Goal: Task Accomplishment & Management: Use online tool/utility

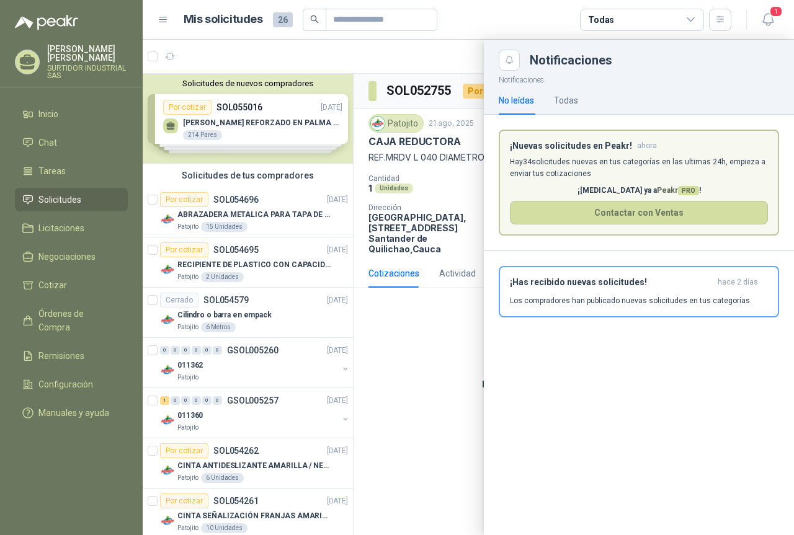
drag, startPoint x: 0, startPoint y: 0, endPoint x: 432, endPoint y: 156, distance: 459.1
click at [432, 156] on div at bounding box center [468, 288] width 651 height 496
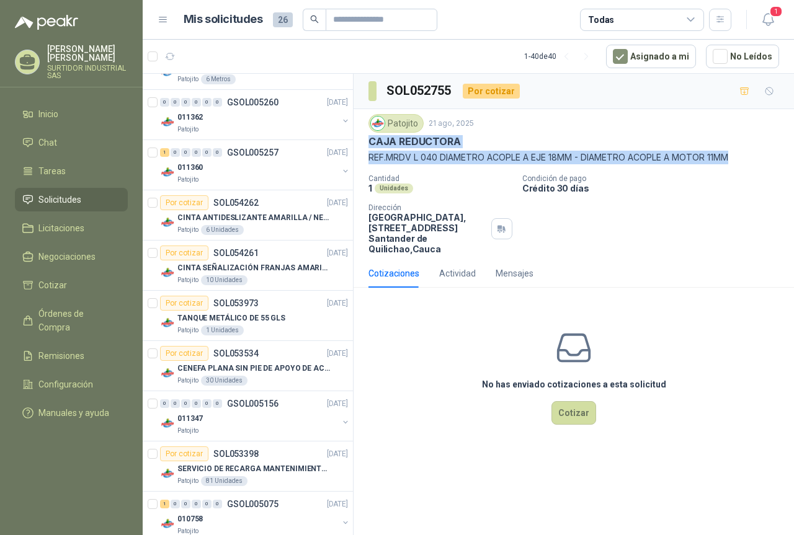
drag, startPoint x: 369, startPoint y: 143, endPoint x: 750, endPoint y: 161, distance: 381.9
click at [750, 161] on div "Patojito [DATE] CAJA REDUCTORA REF.MRDV L 040 DIAMETRO ACOPLE A EJE 18MM - DIAM…" at bounding box center [573, 139] width 411 height 50
copy div "CAJA REDUCTORA REF.MRDV L 040 DIAMETRO ACOPLE A EJE 18MM - DIAMETRO ACOPLE A MO…"
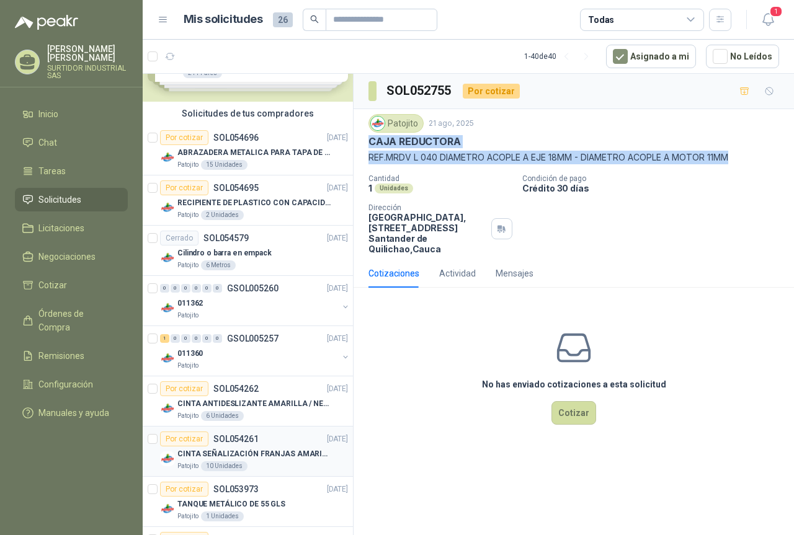
scroll to position [124, 0]
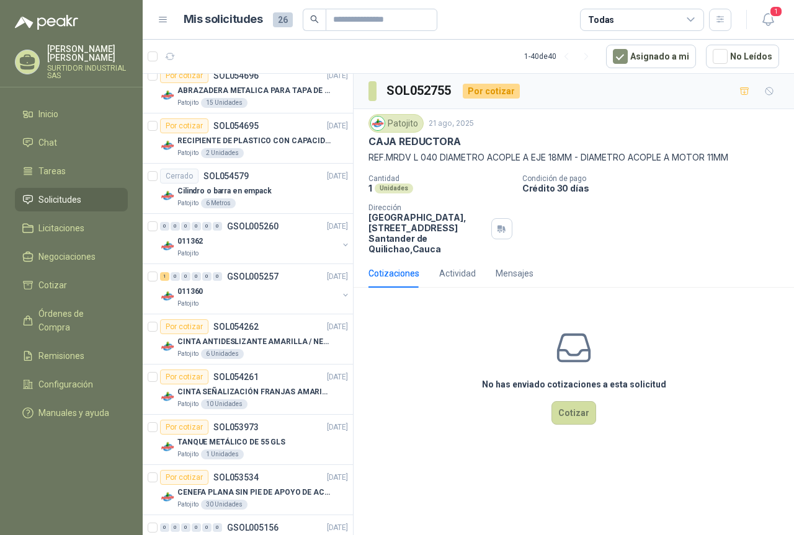
click at [679, 24] on div "Todas" at bounding box center [642, 20] width 124 height 22
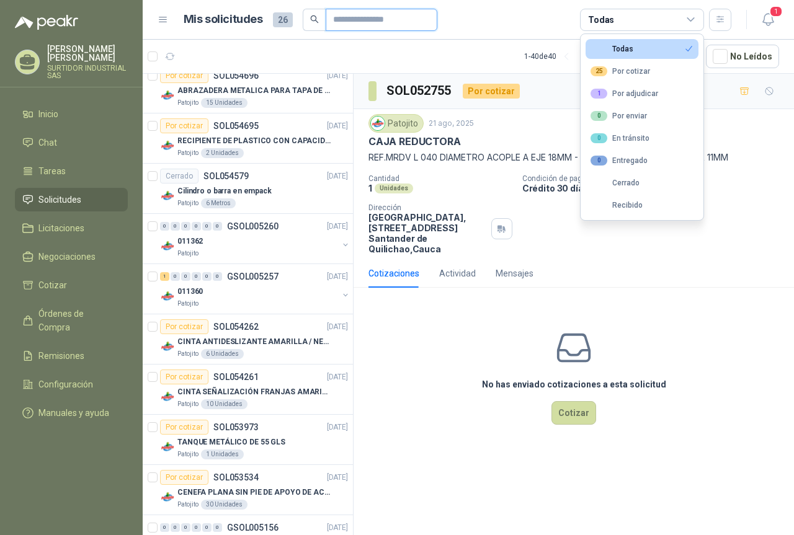
click at [386, 28] on input "text" at bounding box center [376, 19] width 87 height 21
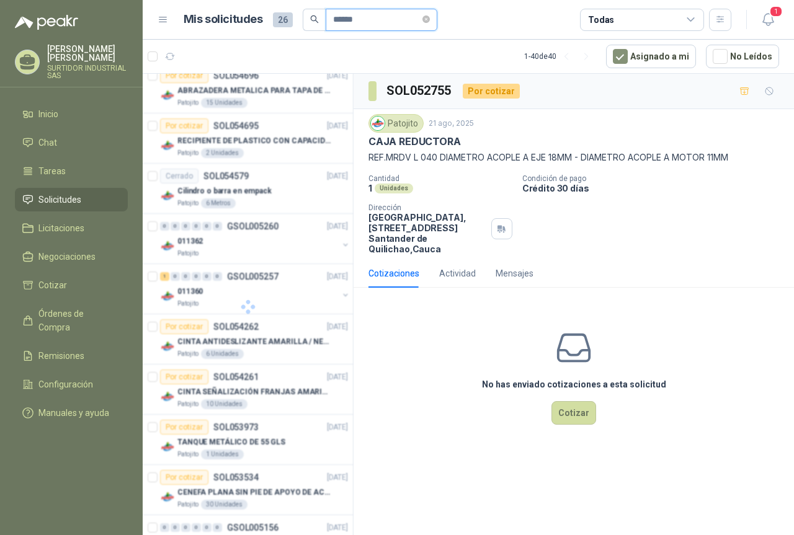
scroll to position [0, 0]
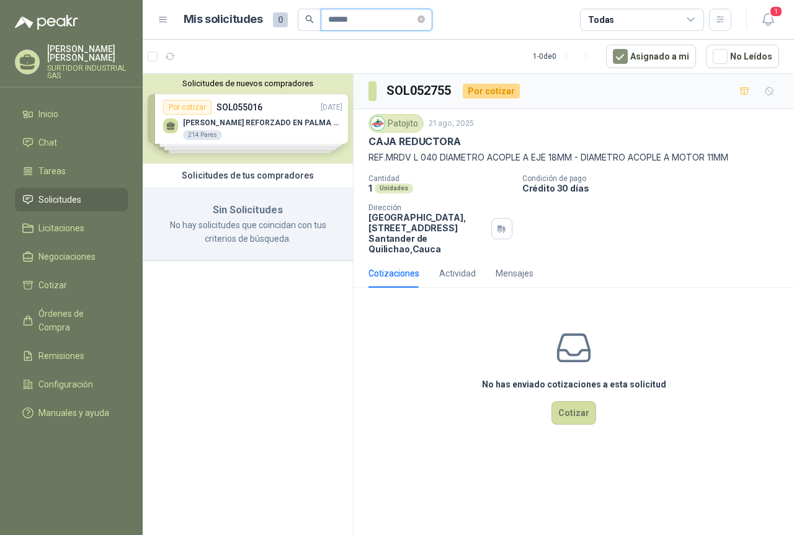
click at [382, 25] on input "******" at bounding box center [371, 19] width 87 height 21
drag, startPoint x: 382, startPoint y: 25, endPoint x: 329, endPoint y: 26, distance: 53.3
click at [329, 26] on input "******" at bounding box center [371, 19] width 87 height 21
type input "*****"
click at [425, 21] on icon "close-circle" at bounding box center [420, 19] width 7 height 7
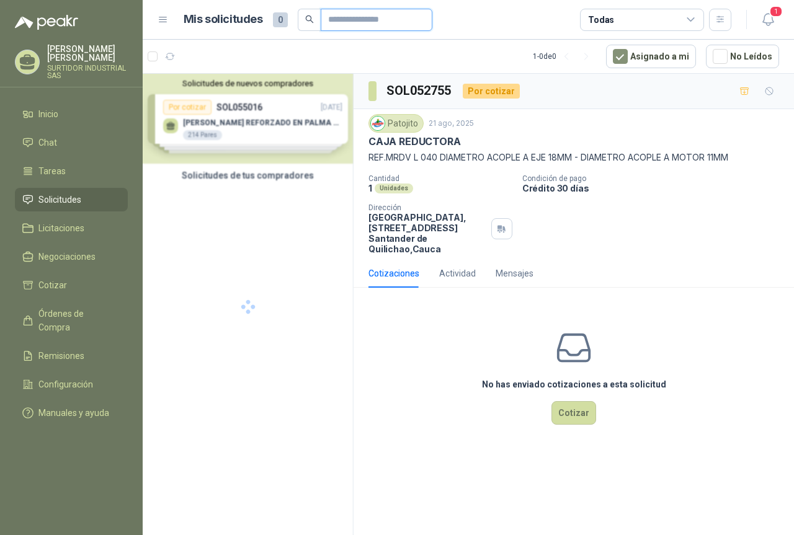
click at [360, 25] on input "text" at bounding box center [371, 19] width 87 height 21
type input "*"
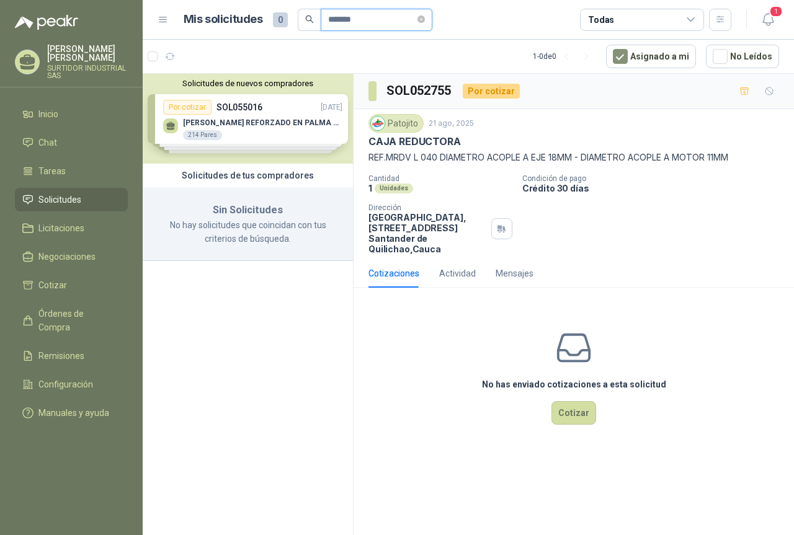
type input "*******"
click at [236, 121] on div "Solicitudes de nuevos compradores Por cotizar SOL055016 [DATE] GUANTE VAQUETA R…" at bounding box center [248, 119] width 210 height 90
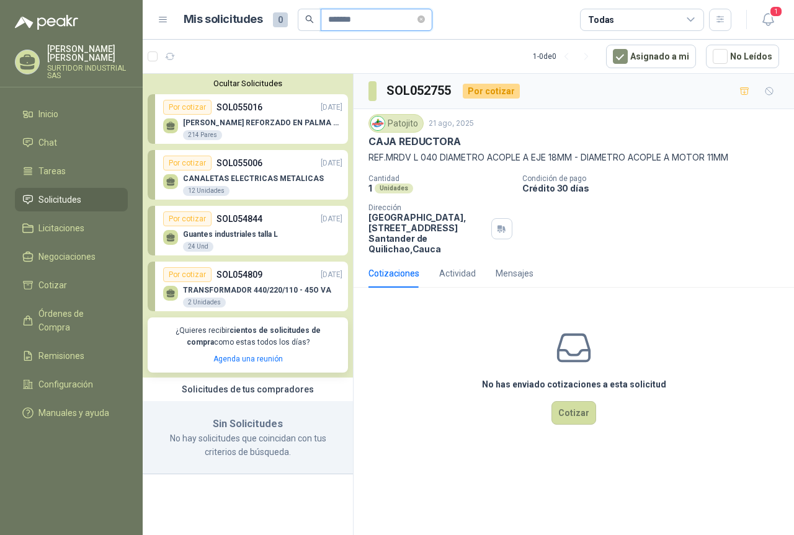
click at [376, 13] on input "*******" at bounding box center [371, 19] width 87 height 21
drag, startPoint x: 376, startPoint y: 13, endPoint x: 316, endPoint y: 32, distance: 62.6
click at [319, 31] on header "Mis solicitudes 0 ******* Todas 1" at bounding box center [468, 20] width 651 height 40
click at [316, 32] on header "Mis solicitudes 0 ******* Todas 1" at bounding box center [468, 20] width 651 height 40
click at [425, 19] on icon "close-circle" at bounding box center [420, 19] width 7 height 7
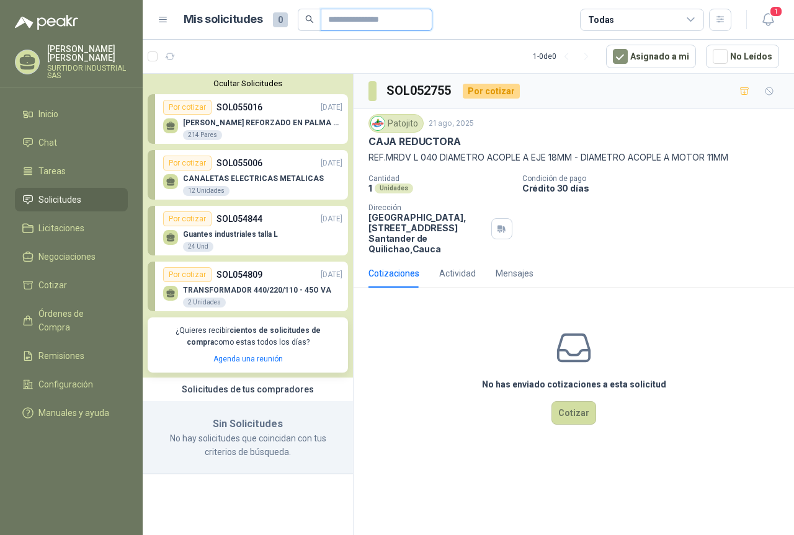
click at [382, 21] on input "text" at bounding box center [371, 19] width 87 height 21
type input "*****"
click at [239, 270] on p "SOL054809" at bounding box center [239, 275] width 46 height 14
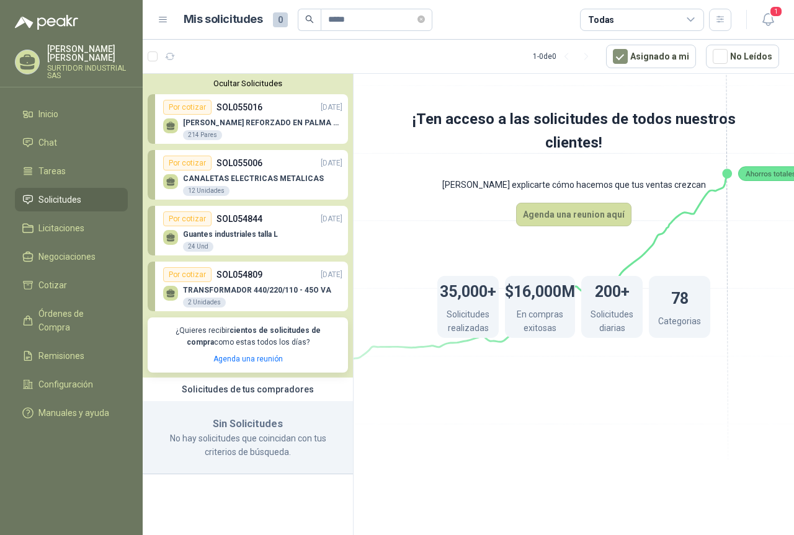
click at [240, 237] on p "Guantes industriales talla L" at bounding box center [230, 234] width 95 height 9
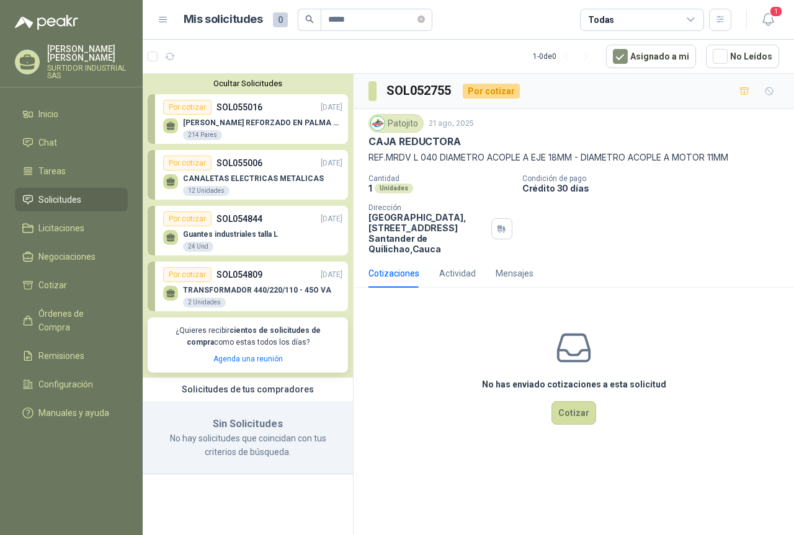
click at [81, 192] on link "Solicitudes" at bounding box center [71, 200] width 113 height 24
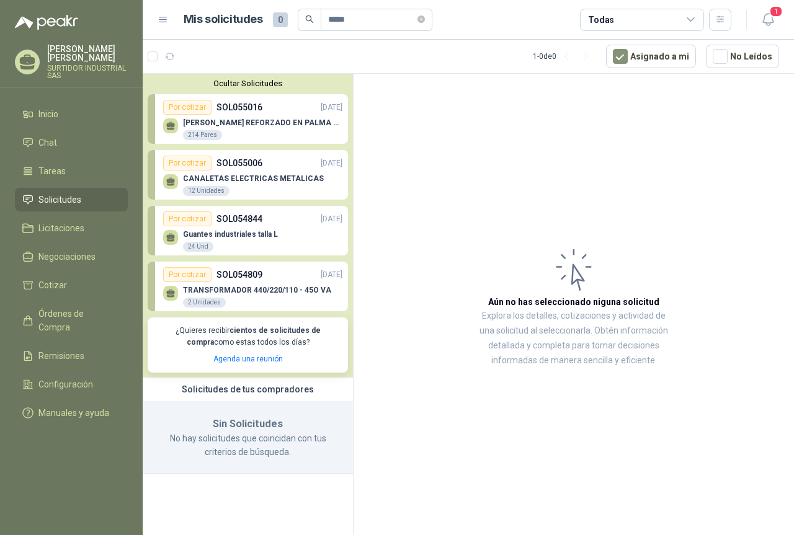
click at [233, 83] on button "Ocultar Solicitudes" at bounding box center [248, 83] width 200 height 9
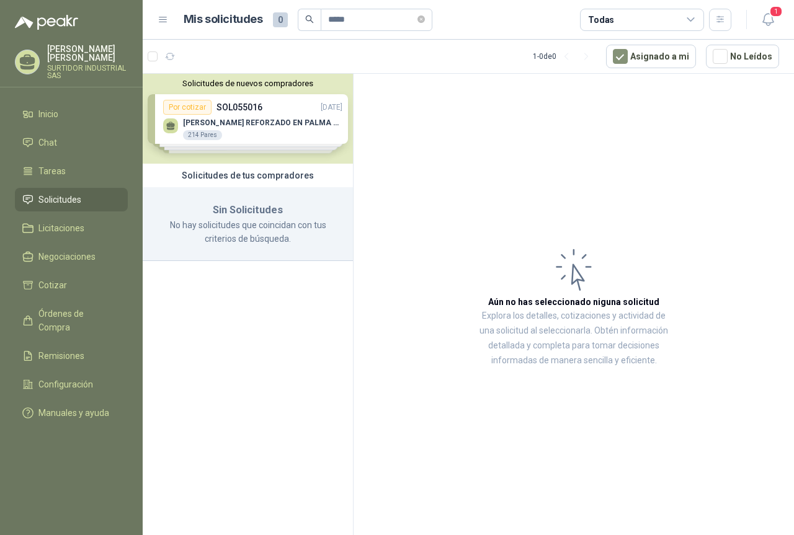
click at [233, 83] on button "Solicitudes de nuevos compradores" at bounding box center [248, 83] width 200 height 9
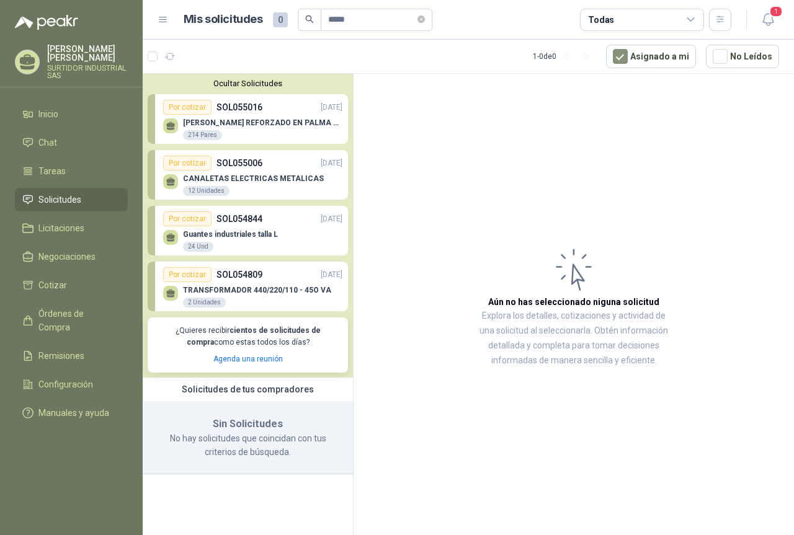
click at [84, 200] on li "Solicitudes" at bounding box center [71, 200] width 98 height 14
click at [646, 51] on button "Asignado a mi" at bounding box center [651, 57] width 90 height 24
click at [166, 22] on icon at bounding box center [162, 19] width 7 height 5
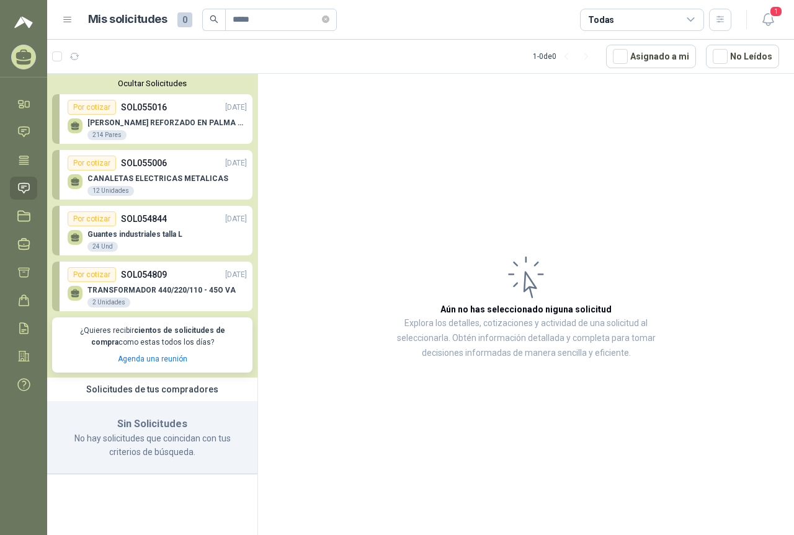
click at [23, 198] on link "Solicitudes" at bounding box center [23, 188] width 27 height 23
click at [23, 164] on icon at bounding box center [23, 160] width 9 height 8
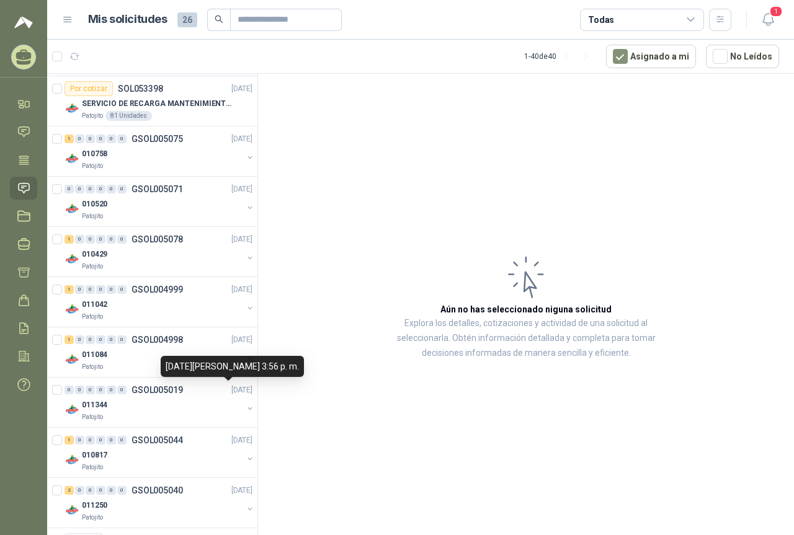
scroll to position [558, 0]
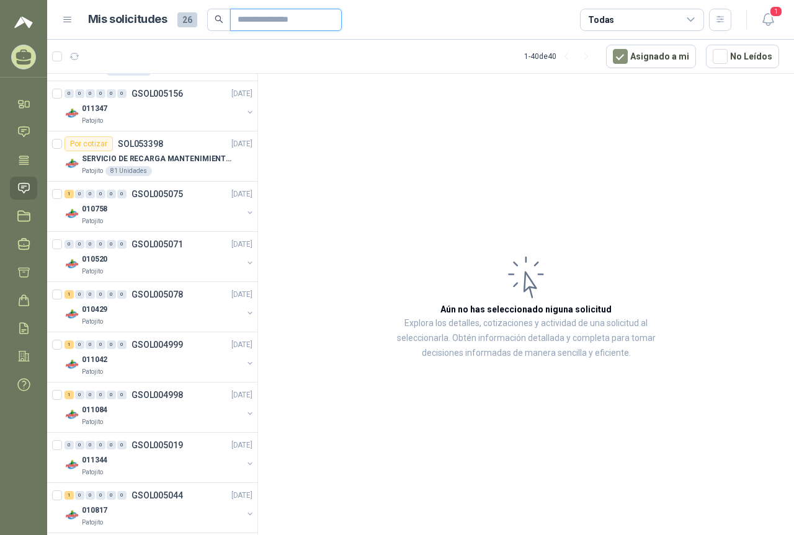
click at [300, 22] on input "text" at bounding box center [281, 19] width 87 height 21
type input "******"
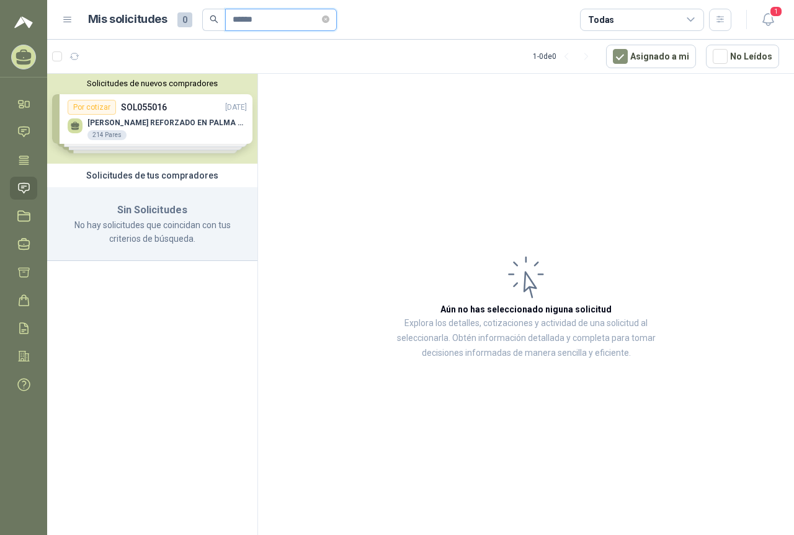
scroll to position [0, 0]
click at [200, 118] on div "Solicitudes de nuevos compradores Por cotizar SOL055016 [DATE] GUANTE VAQUETA R…" at bounding box center [152, 119] width 210 height 90
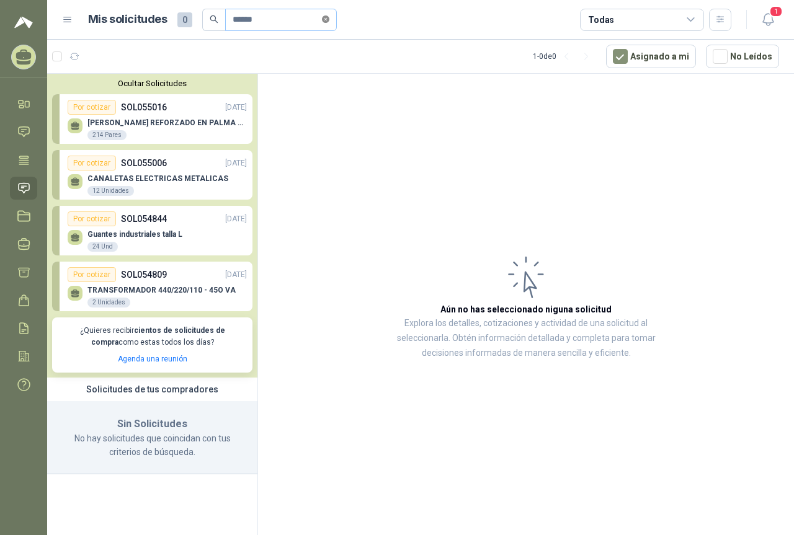
click at [329, 17] on icon "close-circle" at bounding box center [325, 19] width 7 height 7
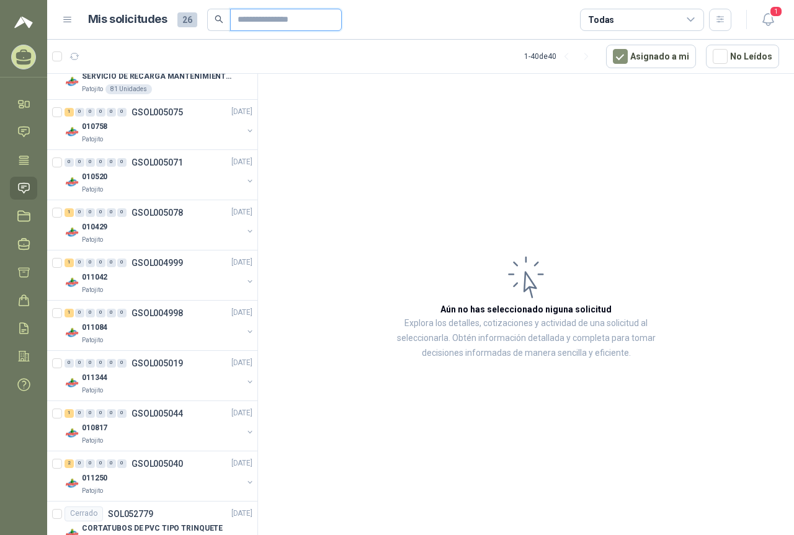
scroll to position [868, 0]
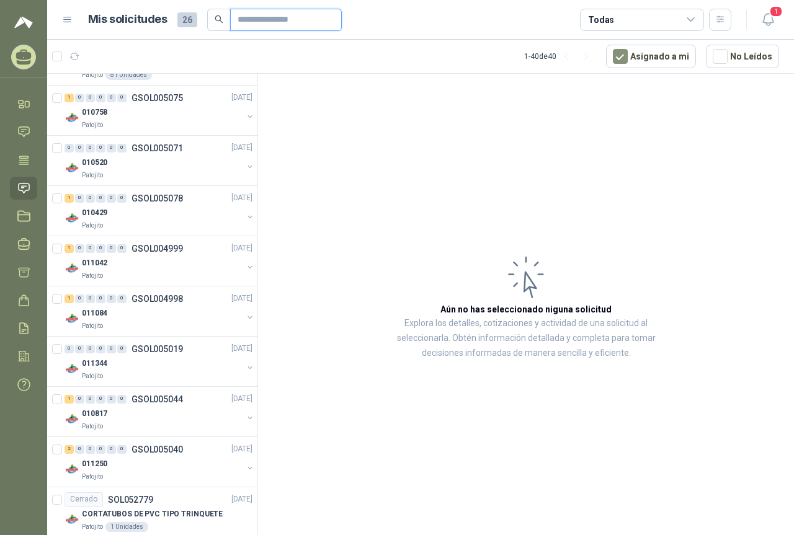
click at [260, 21] on input "text" at bounding box center [281, 19] width 87 height 21
type input "*****"
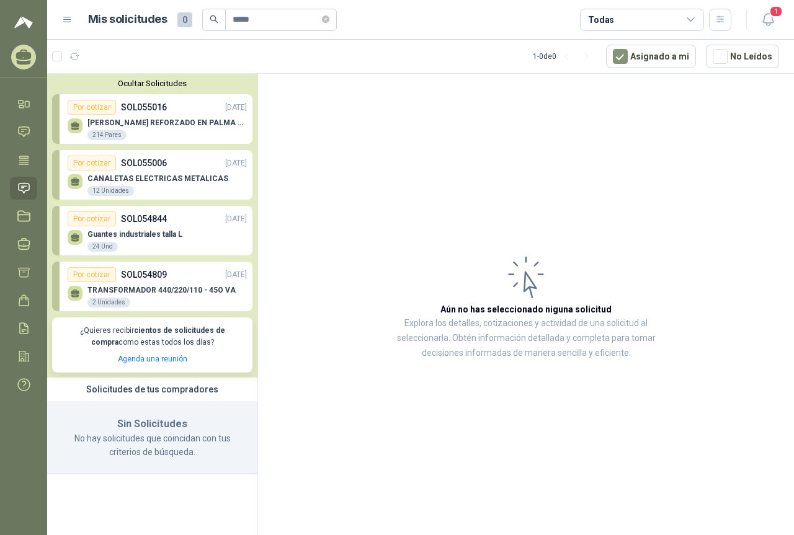
click at [94, 276] on div "Por cotizar" at bounding box center [92, 274] width 48 height 15
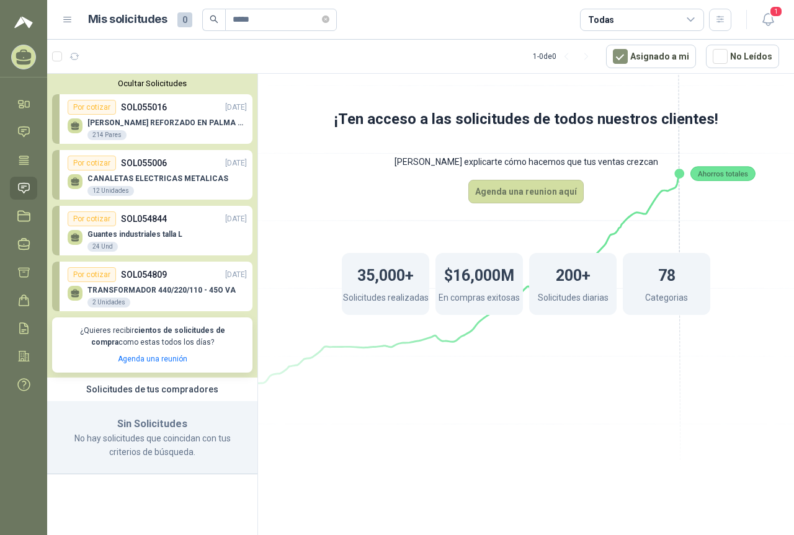
click at [94, 276] on div "Por cotizar" at bounding box center [92, 274] width 48 height 15
click at [94, 165] on div "Por cotizar" at bounding box center [92, 163] width 48 height 15
click at [116, 171] on div "CANALETAS ELECTRICAS METALICAS 12 Unidades" at bounding box center [157, 184] width 179 height 26
click at [121, 191] on div "12 Unidades" at bounding box center [110, 191] width 47 height 10
click at [210, 172] on div "CANALETAS ELECTRICAS METALICAS 12 Unidades" at bounding box center [157, 184] width 179 height 26
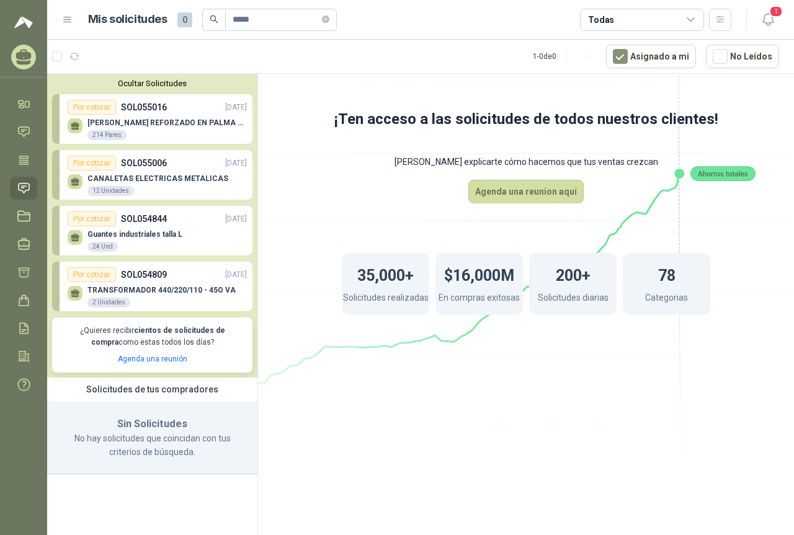
click at [205, 96] on link "Por cotizar SOL055016 [DATE] GUANTE VAQUETA REFORZADO EN PALMA ML 214 Pares" at bounding box center [152, 119] width 200 height 50
click at [192, 123] on p "[PERSON_NAME] REFORZADO EN PALMA ML" at bounding box center [166, 122] width 159 height 9
click at [191, 123] on p "[PERSON_NAME] REFORZADO EN PALMA ML" at bounding box center [166, 122] width 159 height 9
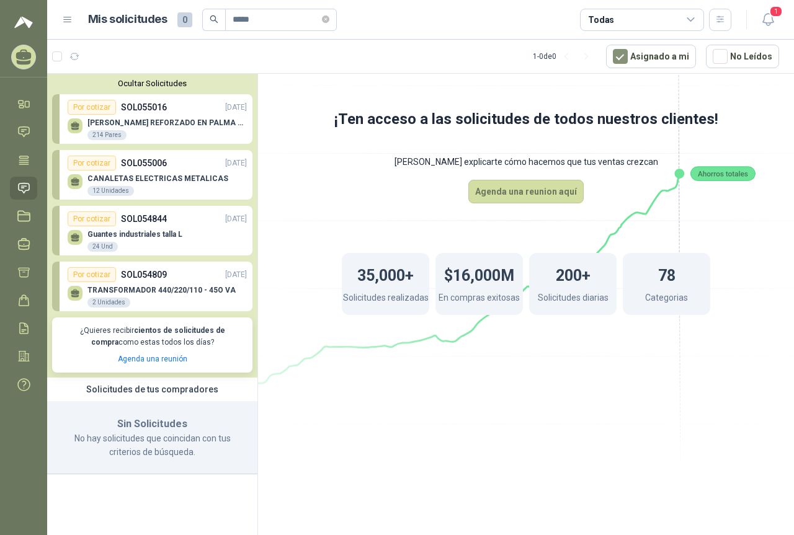
click at [188, 179] on p "CANALETAS ELECTRICAS METALICAS" at bounding box center [157, 178] width 141 height 9
click at [188, 181] on p "CANALETAS ELECTRICAS METALICAS" at bounding box center [157, 178] width 141 height 9
click at [199, 296] on div "TRANSFORMADOR 440/220/110 - 45O VA 2 Unidades" at bounding box center [161, 297] width 148 height 22
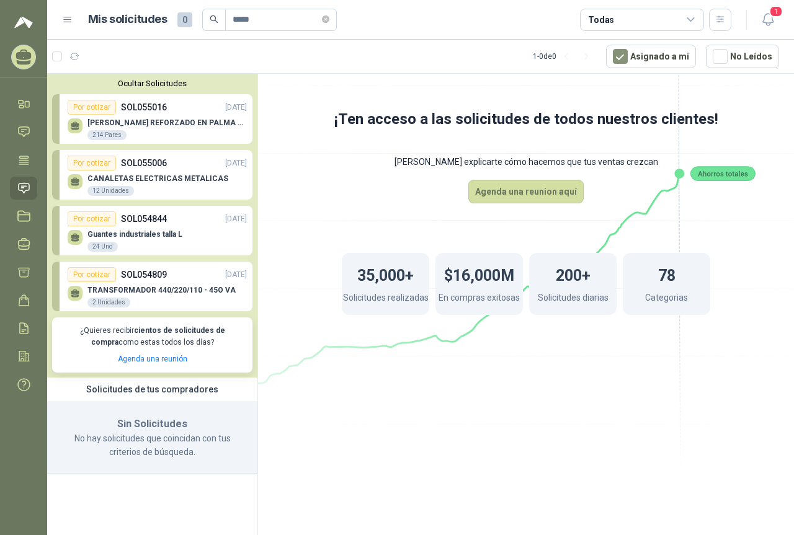
click at [99, 306] on div "2 Unidades" at bounding box center [108, 303] width 43 height 10
click at [90, 278] on div "Por cotizar" at bounding box center [92, 274] width 48 height 15
click at [90, 277] on div "Por cotizar" at bounding box center [92, 274] width 48 height 15
click at [63, 25] on icon at bounding box center [67, 19] width 11 height 11
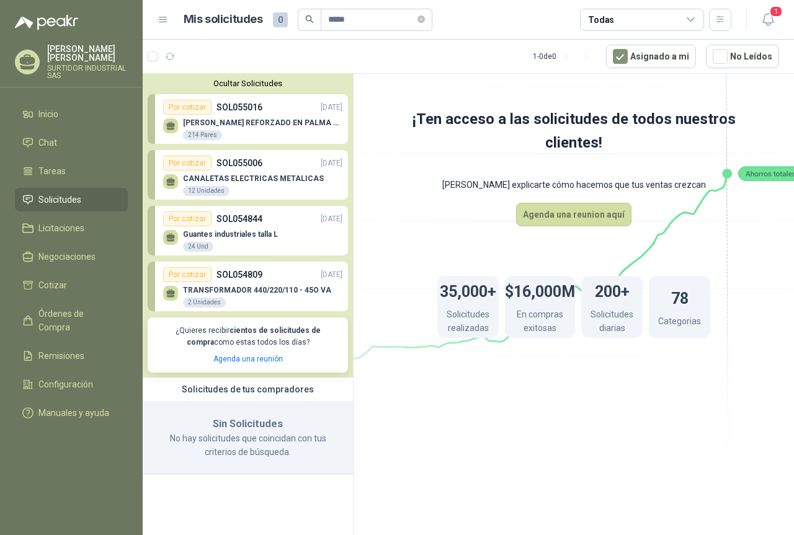
click at [107, 297] on ul "Inicio Chat Tareas Solicitudes Licitaciones Negociaciones Cotizar Órdenes de Co…" at bounding box center [71, 265] width 143 height 327
click at [94, 286] on li "Cotizar" at bounding box center [71, 285] width 98 height 14
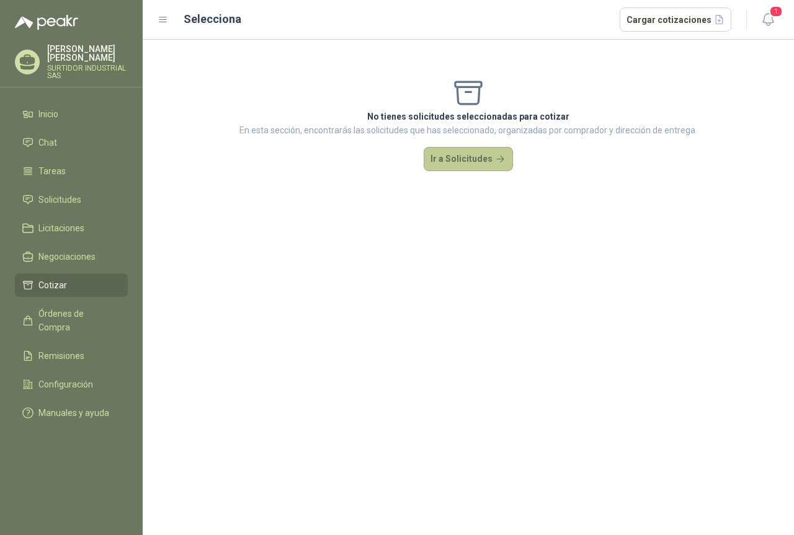
click at [470, 163] on button "Ir a Solicitudes" at bounding box center [468, 159] width 89 height 25
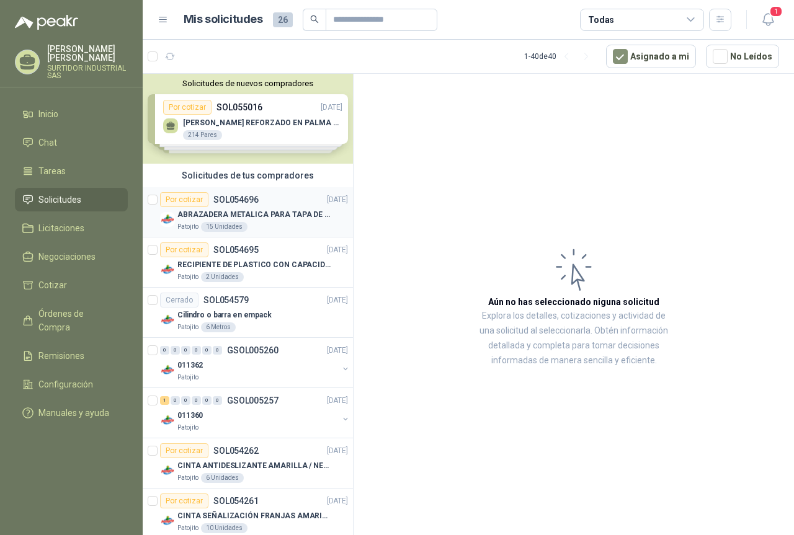
click at [263, 233] on article "Por cotizar SOL054696 [DATE] ABRAZADERA METALICA PARA TAPA [PERSON_NAME] DE PLA…" at bounding box center [248, 212] width 210 height 50
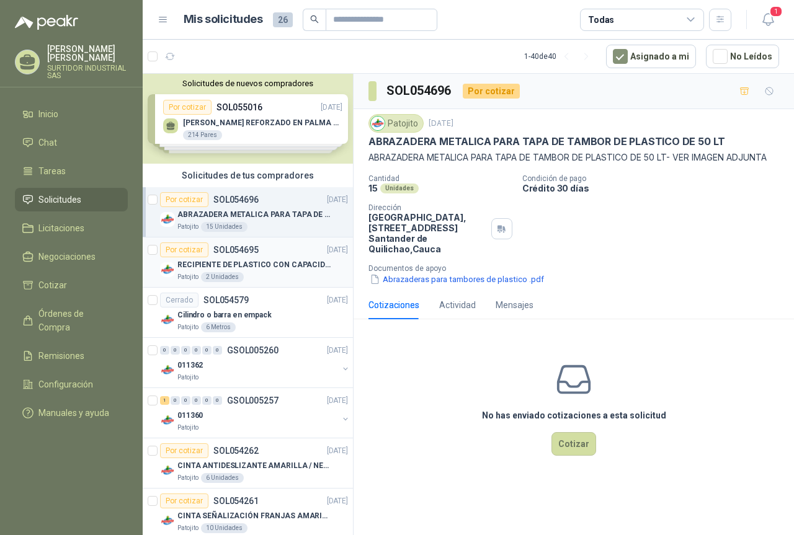
click at [259, 261] on p "RECIPIENTE DE PLASTICO CON CAPACIDAD DE 1.8 LT PARA LA EXTRACCIÓN MANUAL DE LIQ…" at bounding box center [254, 265] width 154 height 12
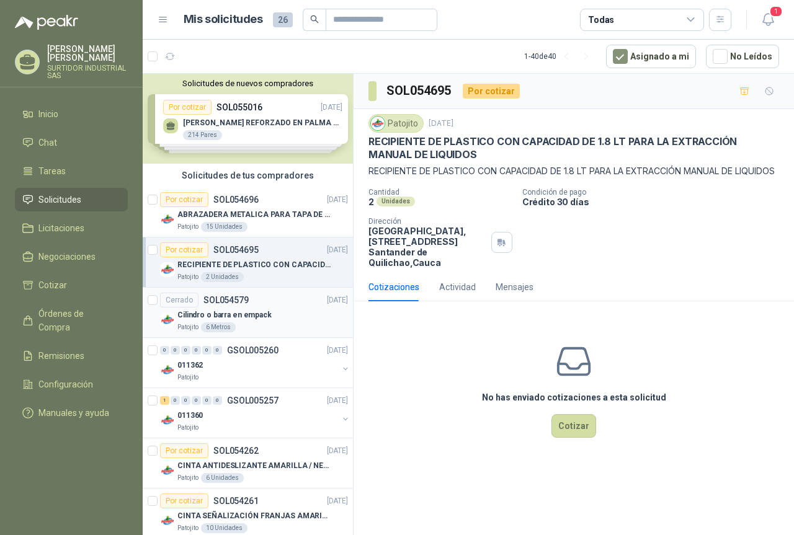
click at [246, 312] on p "Cilindro o barra en empack" at bounding box center [224, 315] width 94 height 12
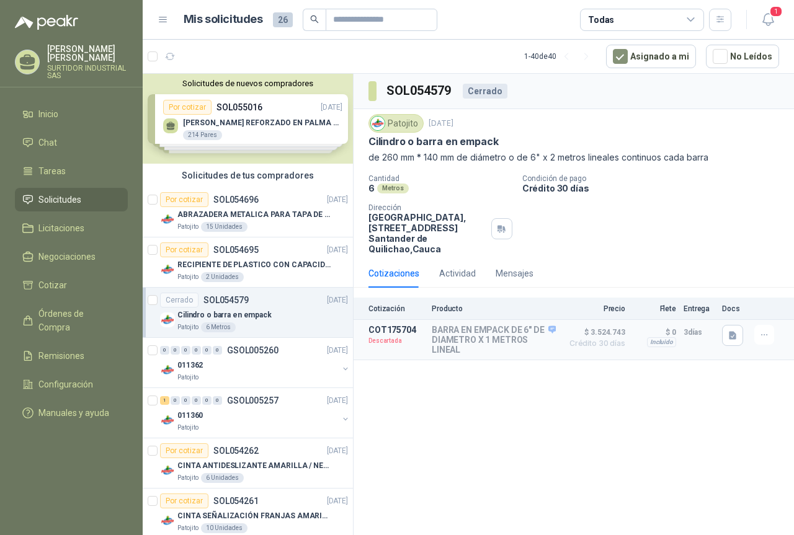
click at [175, 120] on div "Solicitudes de nuevos compradores Por cotizar SOL055016 [DATE] GUANTE VAQUETA R…" at bounding box center [248, 119] width 210 height 90
